Goal: Task Accomplishment & Management: Complete application form

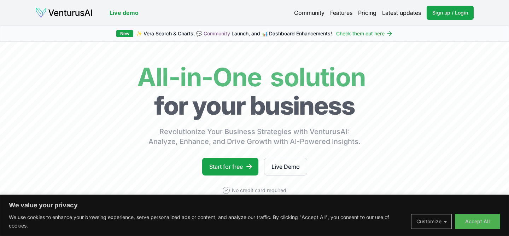
click at [441, 222] on button "Customize" at bounding box center [431, 221] width 41 height 16
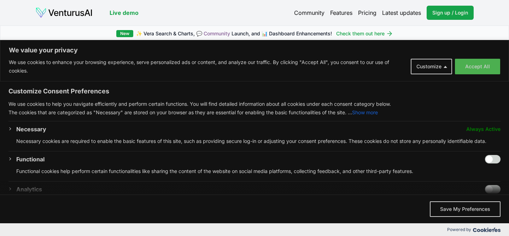
click at [488, 160] on input "Enable Functional" at bounding box center [493, 159] width 16 height 8
click at [497, 160] on input "Disable Functional" at bounding box center [493, 159] width 16 height 8
checkbox input "false"
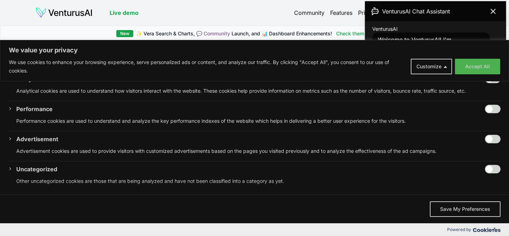
scroll to position [186, 0]
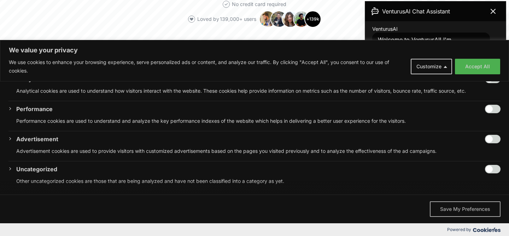
click at [448, 213] on button "Save My Preferences" at bounding box center [465, 209] width 71 height 16
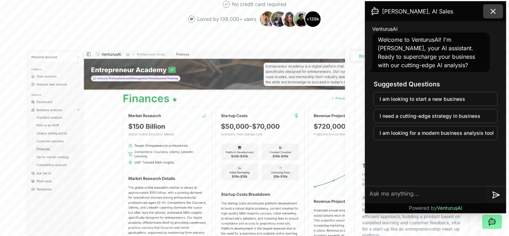
click at [494, 13] on icon at bounding box center [493, 11] width 8 height 8
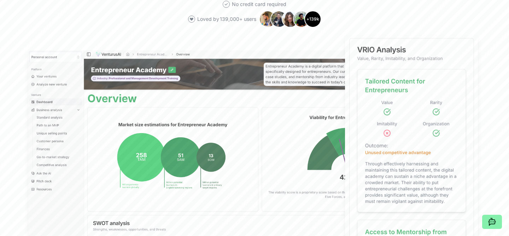
scroll to position [0, 0]
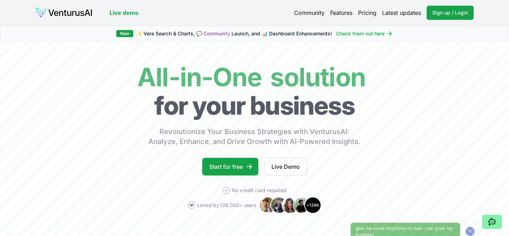
click at [365, 12] on link "Pricing" at bounding box center [367, 12] width 18 height 8
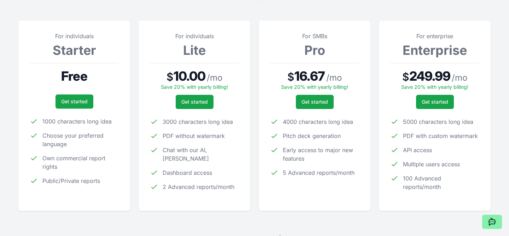
scroll to position [95, 0]
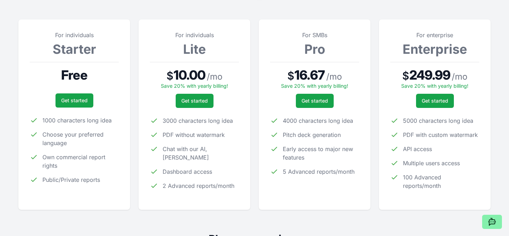
click at [254, 93] on section "For individuals Starter Free Get started 1000 characters long idea Choose your …" at bounding box center [254, 108] width 472 height 203
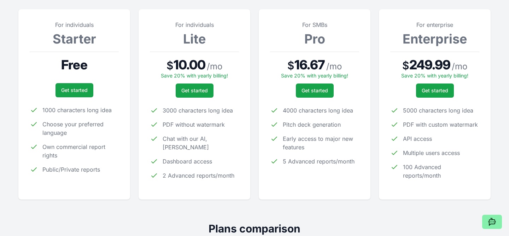
scroll to position [0, 0]
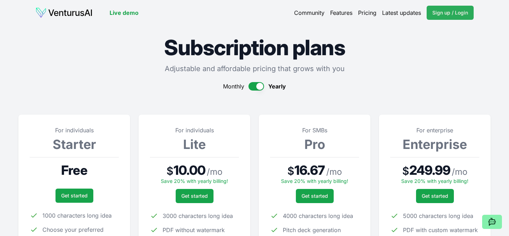
click at [440, 13] on span "Sign up / Login" at bounding box center [450, 12] width 36 height 7
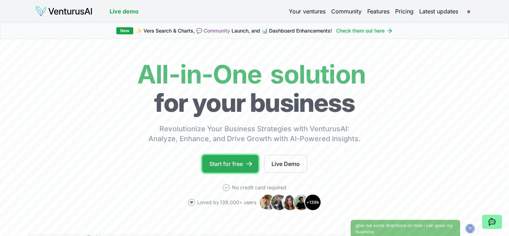
click at [213, 169] on link "Start for free" at bounding box center [230, 164] width 56 height 18
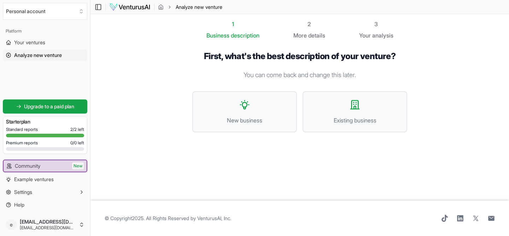
click at [47, 132] on div "Standard reports 2 / 2 left" at bounding box center [45, 129] width 78 height 6
click at [28, 128] on span "Standard reports" at bounding box center [22, 129] width 32 height 6
click at [43, 182] on span "Example ventures" at bounding box center [34, 179] width 40 height 7
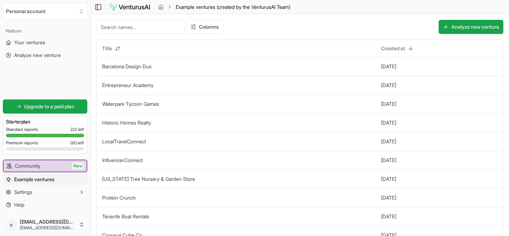
click at [147, 27] on input at bounding box center [140, 27] width 88 height 14
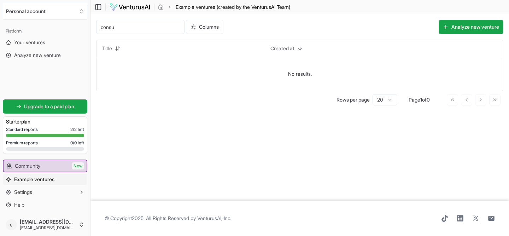
type input "consul"
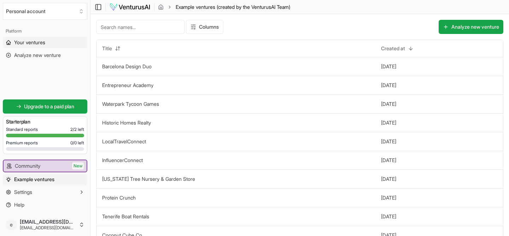
click at [34, 43] on span "Your ventures" at bounding box center [29, 42] width 31 height 7
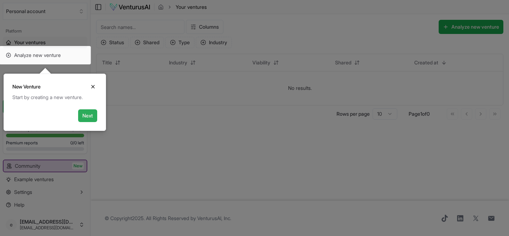
click at [87, 112] on button "Next" at bounding box center [87, 115] width 19 height 13
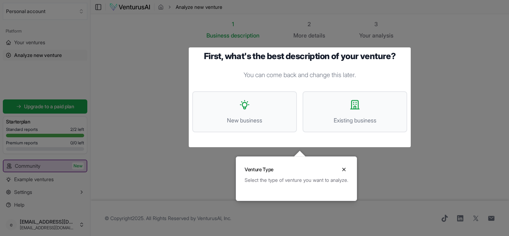
click at [337, 177] on div "Select the type of venture you want to analyze." at bounding box center [296, 179] width 104 height 7
click at [345, 169] on icon "Close" at bounding box center [343, 169] width 3 height 3
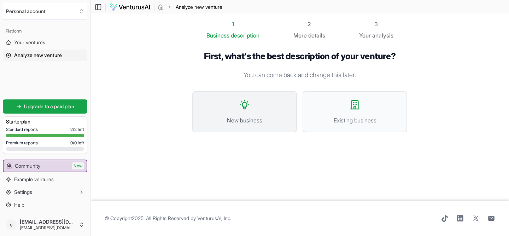
click at [250, 120] on span "New business" at bounding box center [244, 120] width 89 height 8
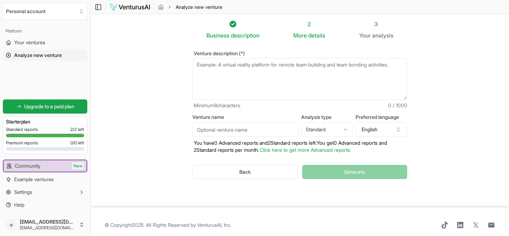
click at [220, 70] on textarea "Venture description (*)" at bounding box center [299, 79] width 215 height 42
click at [339, 79] on textarea "Venture description (*)" at bounding box center [299, 79] width 215 height 42
click at [257, 131] on input "Venture name" at bounding box center [245, 129] width 106 height 14
click at [359, 73] on textarea "Venture description (*)" at bounding box center [299, 79] width 215 height 42
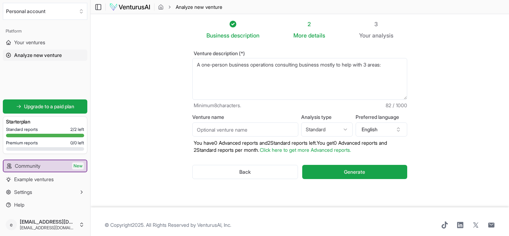
paste textarea "Strategic & Organizational Operations"
paste textarea "Process & Workflow Optimization"
paste textarea "Business Operations (BizOps)"
click at [440, 116] on section "Business description 2 More details 3 Your analysis Venture description (*) A o…" at bounding box center [299, 110] width 418 height 193
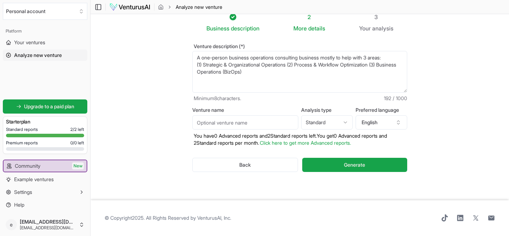
click at [332, 121] on html "We value your privacy We use cookies to enhance your browsing experience, serve…" at bounding box center [254, 111] width 509 height 236
click at [275, 121] on input "Venture name" at bounding box center [245, 122] width 106 height 14
click at [428, 105] on section "Business description 2 More details 3 Your analysis Venture description (*) A o…" at bounding box center [299, 103] width 418 height 193
click at [315, 78] on textarea "A one-person business operations consulting business mostly to help with 3 area…" at bounding box center [299, 72] width 215 height 42
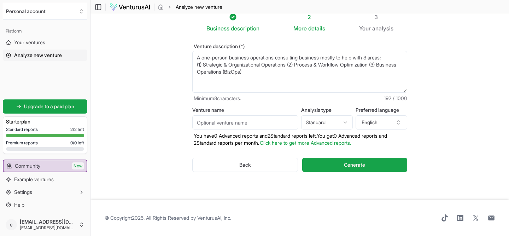
scroll to position [0, 0]
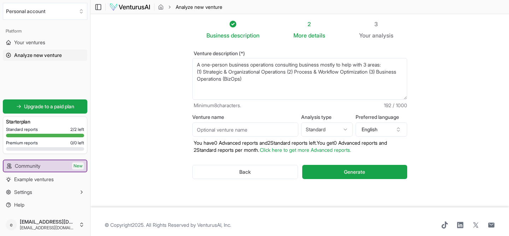
click at [311, 79] on textarea "A one-person business operations consulting business mostly to help with 3 area…" at bounding box center [299, 79] width 215 height 42
click at [392, 66] on textarea "A one-person business operations consulting business mostly to help with 3 area…" at bounding box center [299, 79] width 215 height 42
click at [280, 82] on textarea "A one-person business operations consulting business mostly to help with 3 area…" at bounding box center [299, 79] width 215 height 42
paste textarea "I help fast-growing tech companies scale without chaos by fixing the operationa…"
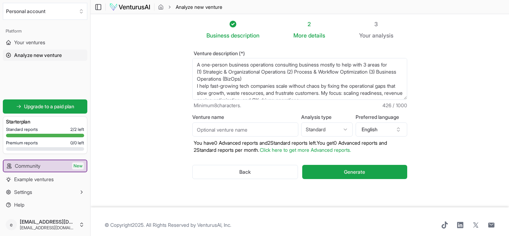
drag, startPoint x: 366, startPoint y: 80, endPoint x: 325, endPoint y: 63, distance: 44.5
click at [325, 63] on textarea "A one-person business operations consulting business mostly to help with 3 area…" at bounding box center [299, 79] width 215 height 42
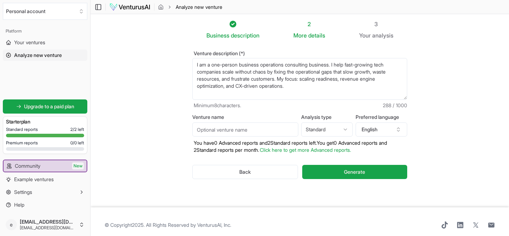
click at [333, 93] on textarea "A one-person business operations consulting business mostly to help with 3 area…" at bounding box center [299, 79] width 215 height 42
click at [212, 66] on textarea "A one-person business operations consulting business mostly to help with 3 area…" at bounding box center [299, 79] width 215 height 42
click at [306, 89] on textarea "A one-person business operations consulting business mostly to help with 3 area…" at bounding box center [299, 79] width 215 height 42
click at [340, 64] on textarea "A one-person business operations consulting business mostly to help with 3 area…" at bounding box center [299, 79] width 215 height 42
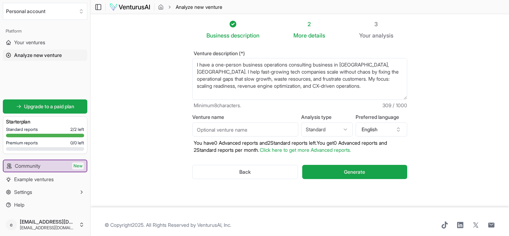
click at [346, 82] on textarea "A one-person business operations consulting business mostly to help with 3 area…" at bounding box center [299, 79] width 215 height 42
type textarea "I have a one-person business operations consulting business in Ontario, Canada.…"
click at [473, 99] on section "Business description 2 More details 3 Your analysis Venture description (*) A o…" at bounding box center [299, 110] width 418 height 193
click at [359, 92] on textarea "I have a one-person business operations consulting business in Ontario, Canada.…" at bounding box center [299, 79] width 215 height 42
click at [350, 170] on span "Generate" at bounding box center [354, 171] width 21 height 7
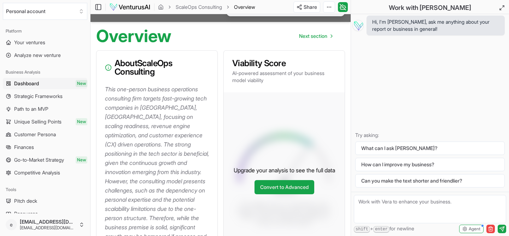
scroll to position [59, 0]
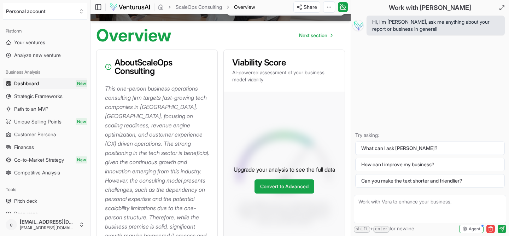
click at [192, 131] on p "This one-person business operations consulting firm targets fast-growing tech c…" at bounding box center [158, 171] width 107 height 175
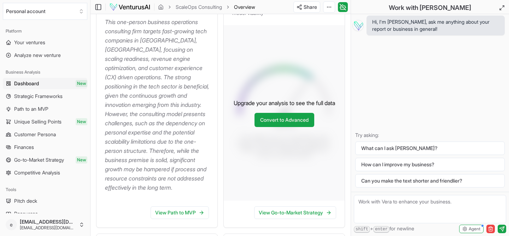
scroll to position [127, 0]
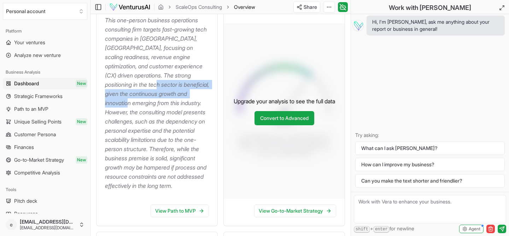
drag, startPoint x: 130, startPoint y: 86, endPoint x: 209, endPoint y: 97, distance: 80.3
click at [209, 97] on p "This one-person business operations consulting firm targets fast-growing tech c…" at bounding box center [158, 103] width 107 height 175
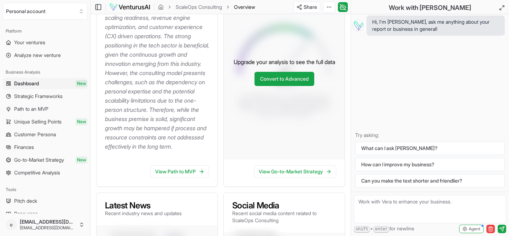
scroll to position [163, 0]
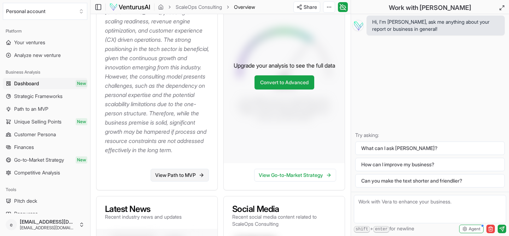
click at [175, 176] on link "View Path to MVP" at bounding box center [180, 175] width 58 height 13
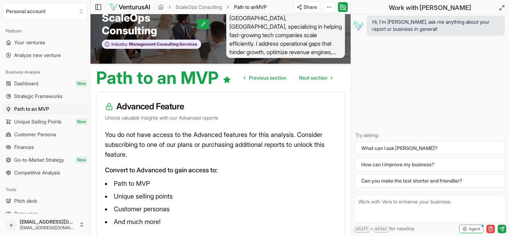
scroll to position [81, 0]
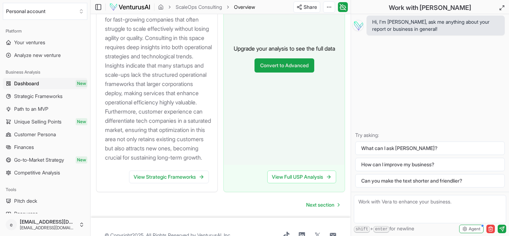
scroll to position [883, 0]
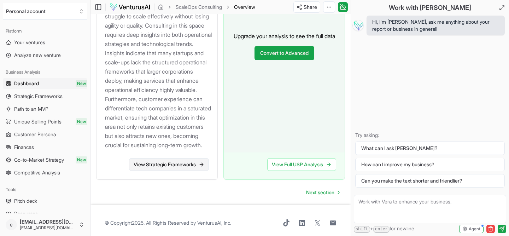
click at [165, 171] on link "View Strategic Frameworks" at bounding box center [169, 164] width 80 height 13
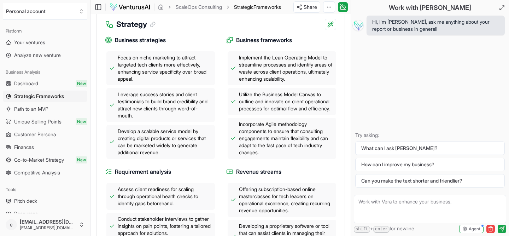
scroll to position [270, 0]
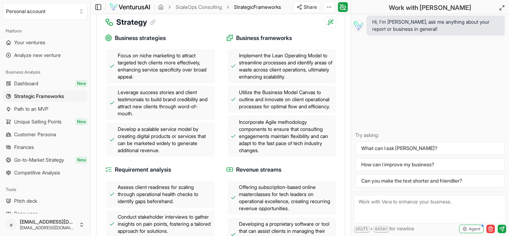
click at [220, 141] on div "Business strategies Focus on niche marketing to attract targeted tech clients m…" at bounding box center [220, 161] width 231 height 267
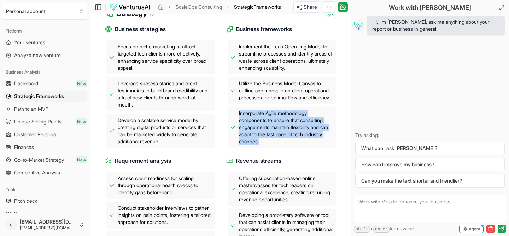
drag, startPoint x: 239, startPoint y: 119, endPoint x: 286, endPoint y: 149, distance: 56.1
click at [286, 145] on span "Incorporate Agile methodology components to ensure that consulting engagements …" at bounding box center [286, 127] width 94 height 35
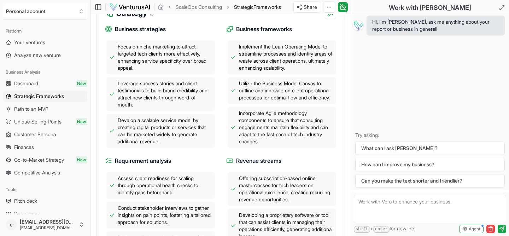
click at [219, 139] on div "Business strategies Focus on niche marketing to attract targeted tech clients m…" at bounding box center [220, 152] width 231 height 267
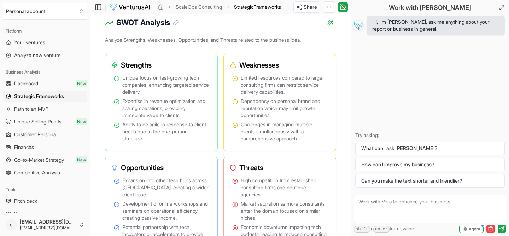
scroll to position [574, 0]
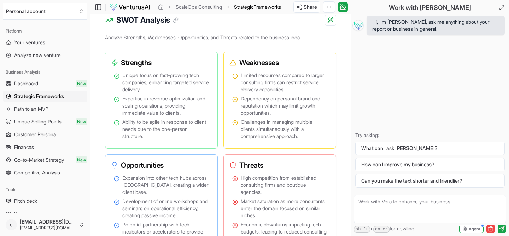
click at [223, 127] on div "Strengths Unique focus on fast-growing tech companies, enhancing targeted servi…" at bounding box center [220, 151] width 231 height 199
click at [219, 126] on div "Strengths Unique focus on fast-growing tech companies, enhancing targeted servi…" at bounding box center [220, 151] width 231 height 199
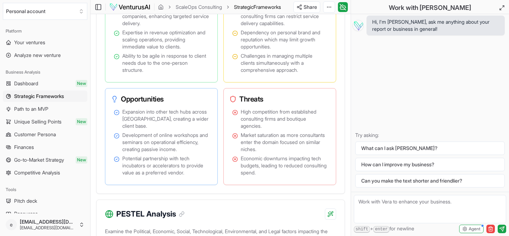
scroll to position [642, 0]
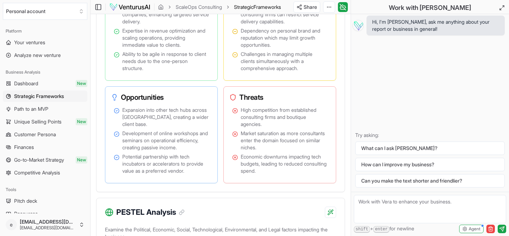
click at [221, 132] on div "Strengths Unique focus on fast-growing tech companies, enhancing targeted servi…" at bounding box center [220, 83] width 231 height 199
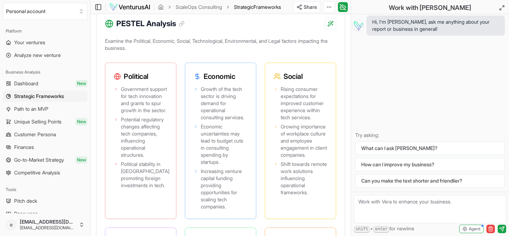
scroll to position [835, 0]
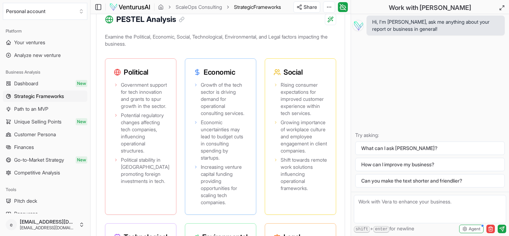
click at [184, 131] on div "Political Government support for tech innovation and grants to spur growth in t…" at bounding box center [220, 211] width 231 height 307
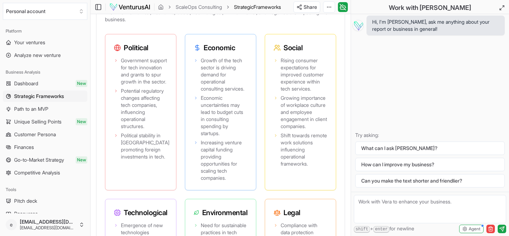
scroll to position [860, 0]
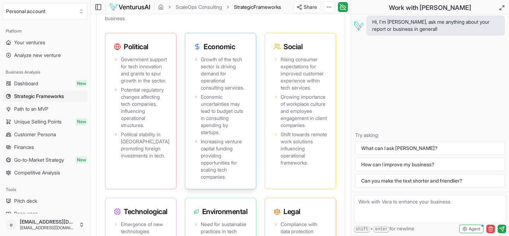
click at [198, 114] on li "Economic uncertainties may lead to budget cuts in consulting spending by startu…" at bounding box center [221, 114] width 54 height 42
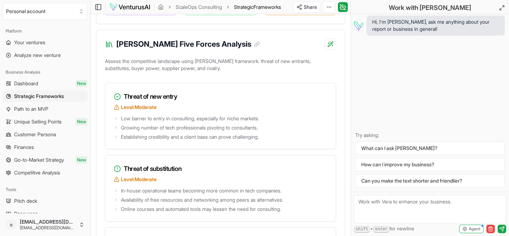
scroll to position [1185, 0]
click at [236, 121] on span "Low barrier to entry in consulting, especially for niche markets." at bounding box center [190, 117] width 138 height 7
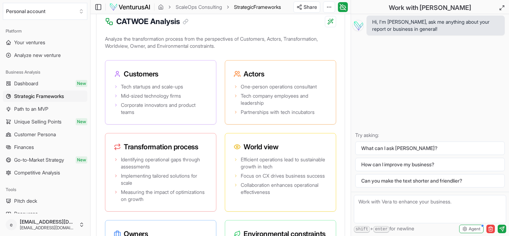
scroll to position [1649, 0]
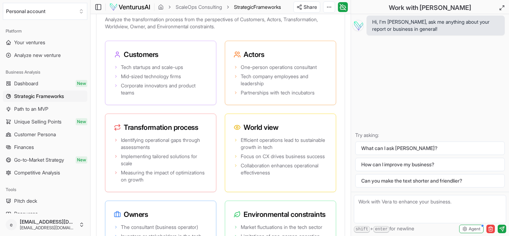
click at [223, 190] on div "Customers Tech startups and scale-ups Mid-sized technology firms Corporate inno…" at bounding box center [220, 156] width 231 height 231
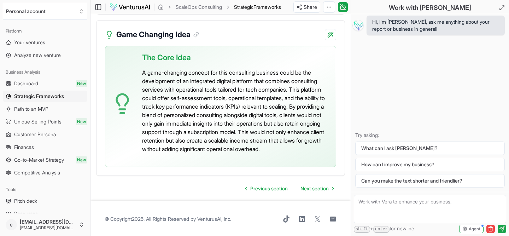
scroll to position [1916, 0]
click at [252, 152] on p "A game-changing concept for this consulting business could be the development o…" at bounding box center [236, 109] width 188 height 85
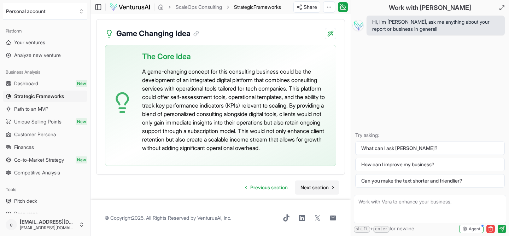
click at [307, 189] on span "Next section" at bounding box center [314, 187] width 28 height 7
